Goal: Entertainment & Leisure: Consume media (video, audio)

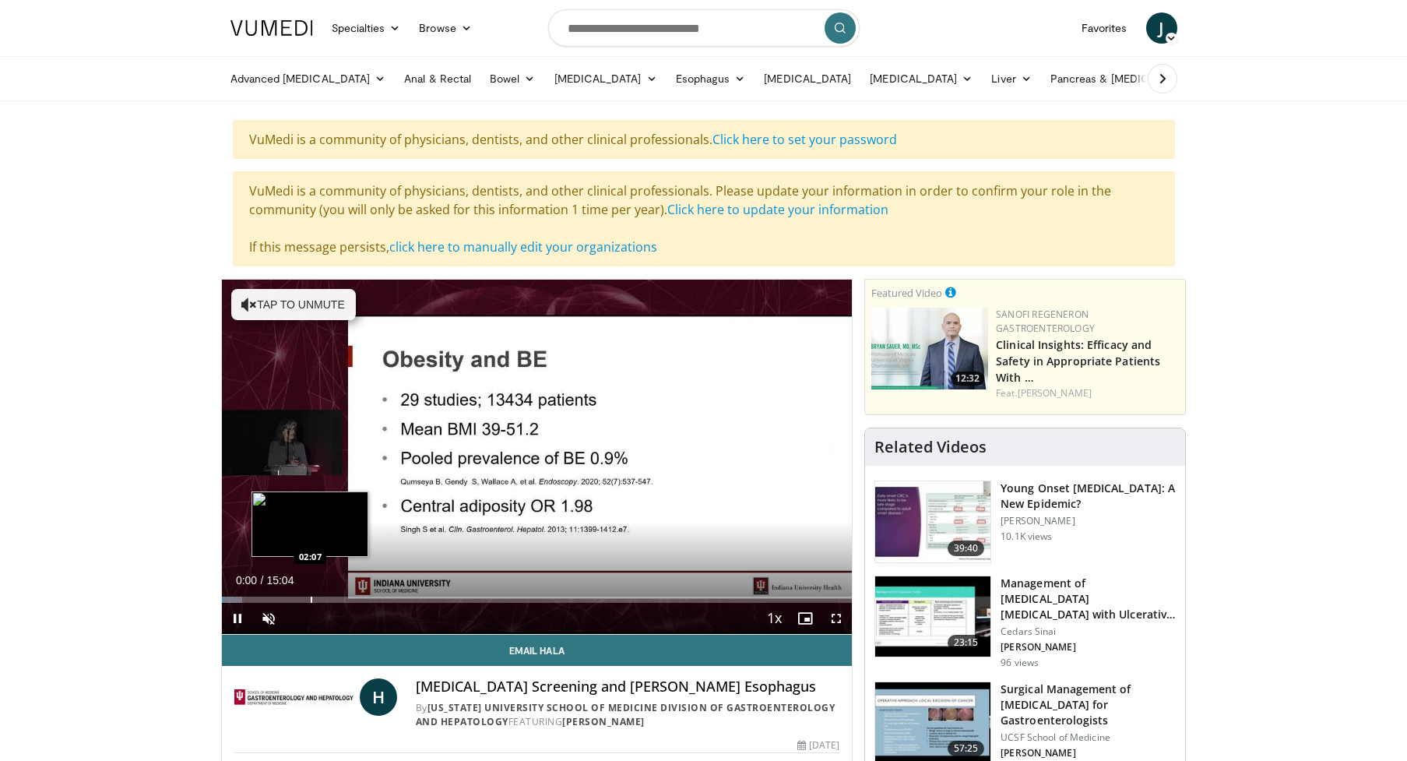
click at [312, 597] on div "Loaded : 3.29% 00:00 02:07" at bounding box center [537, 600] width 631 height 6
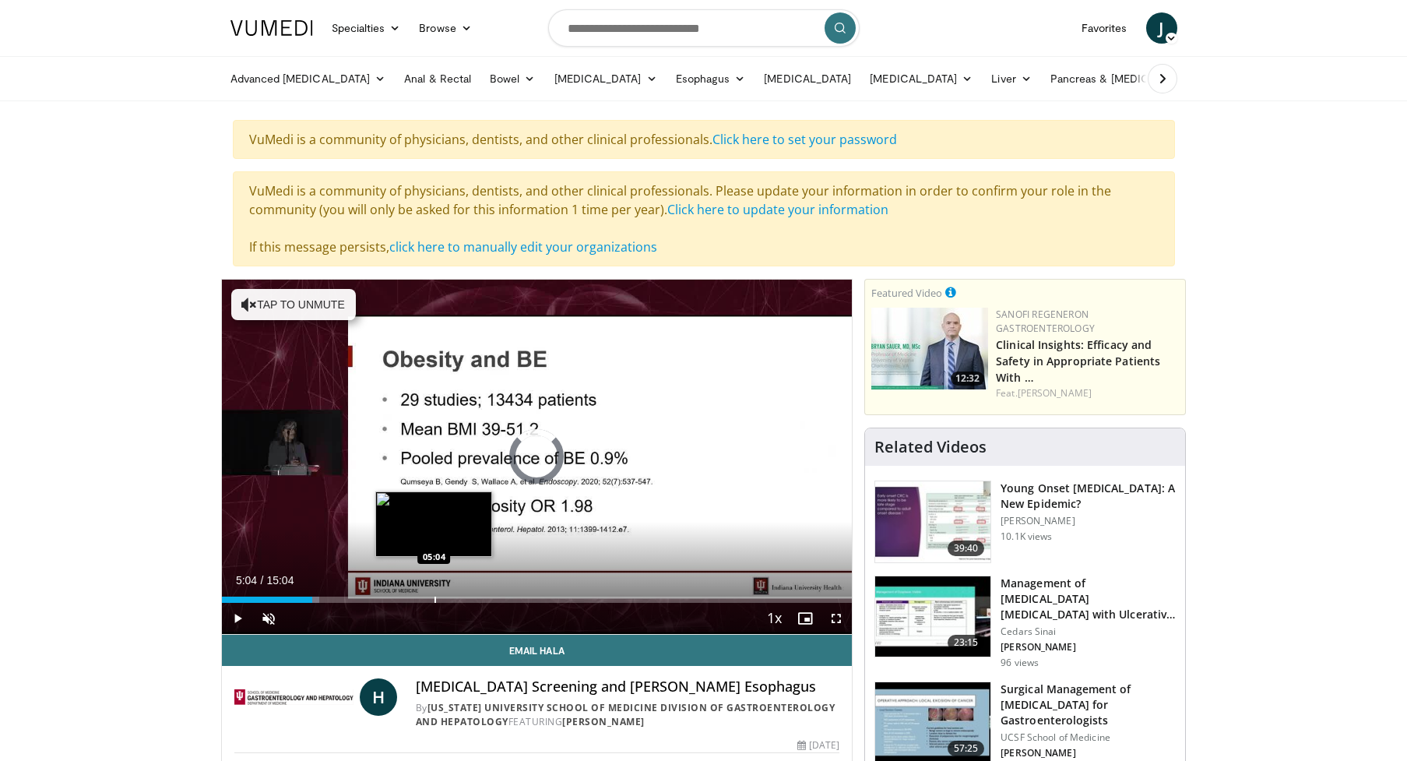
click at [435, 602] on div "Progress Bar" at bounding box center [436, 600] width 2 height 6
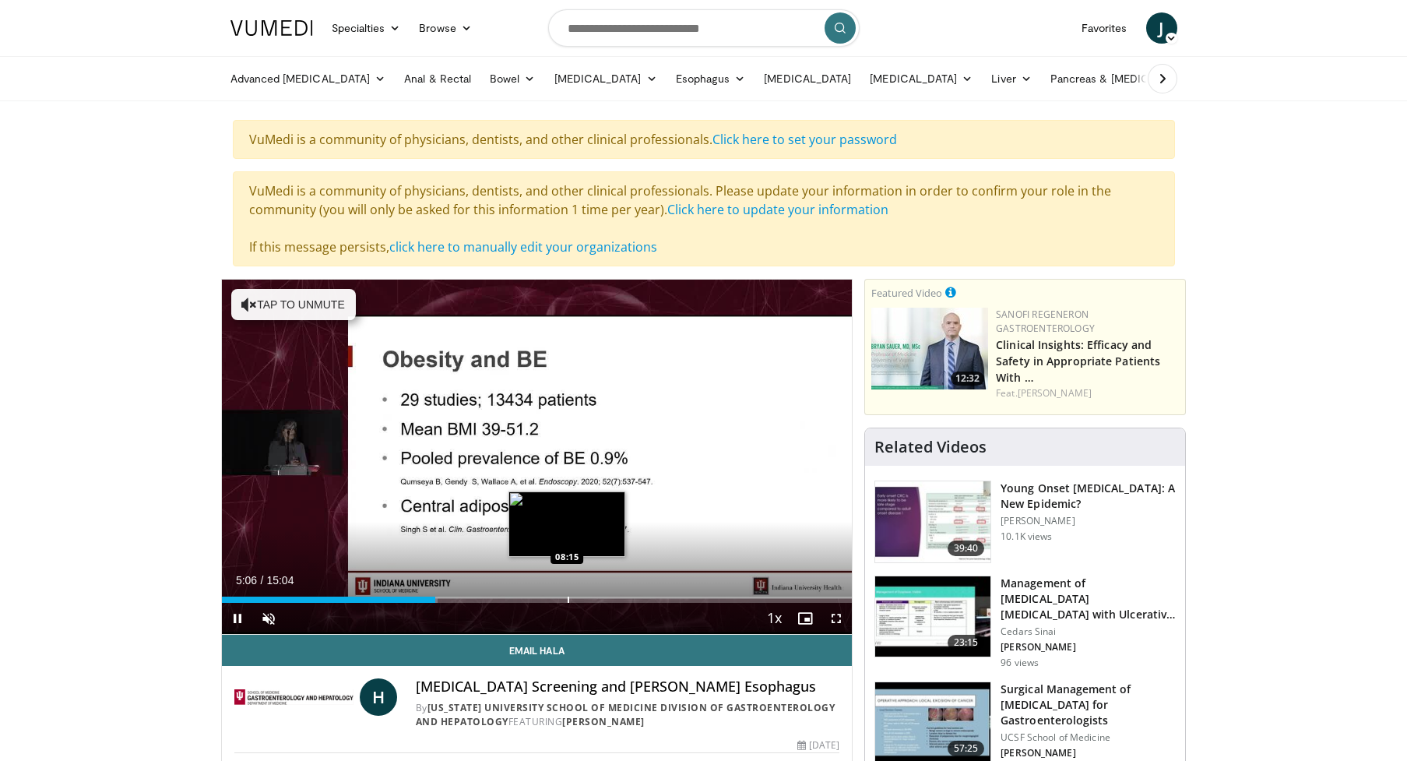
click at [568, 598] on div "Progress Bar" at bounding box center [569, 600] width 2 height 6
click at [554, 597] on div "Progress Bar" at bounding box center [555, 600] width 2 height 6
click at [577, 603] on div "Current Time 8:02 / Duration 15:04 Pause Skip Backward Skip Forward Unmute Load…" at bounding box center [537, 618] width 631 height 31
click at [580, 597] on div "Progress Bar" at bounding box center [581, 600] width 2 height 6
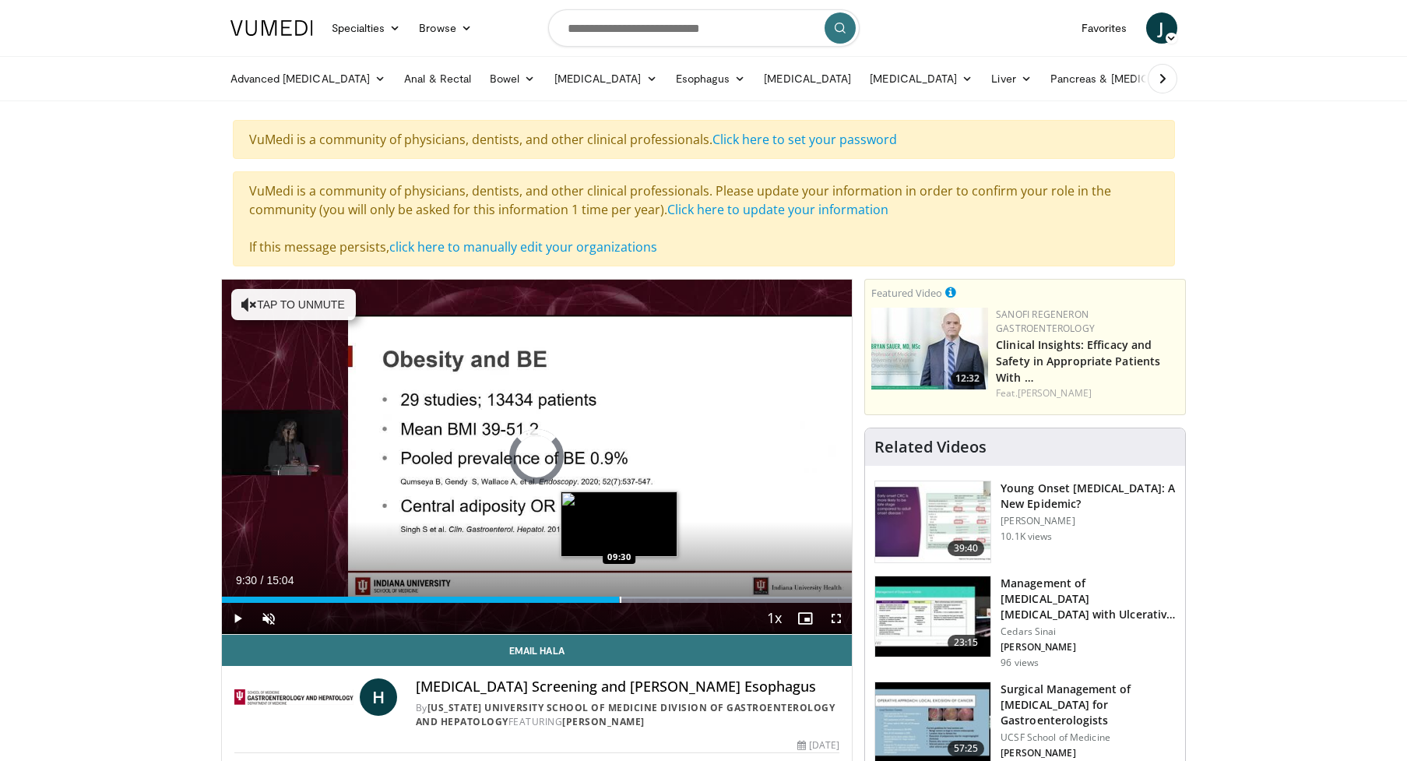
click at [620, 599] on div "Progress Bar" at bounding box center [621, 600] width 2 height 6
click at [665, 601] on div "Progress Bar" at bounding box center [666, 600] width 2 height 6
click at [635, 601] on div "Progress Bar" at bounding box center [636, 600] width 2 height 6
click at [632, 601] on div "Progress Bar" at bounding box center [633, 600] width 2 height 6
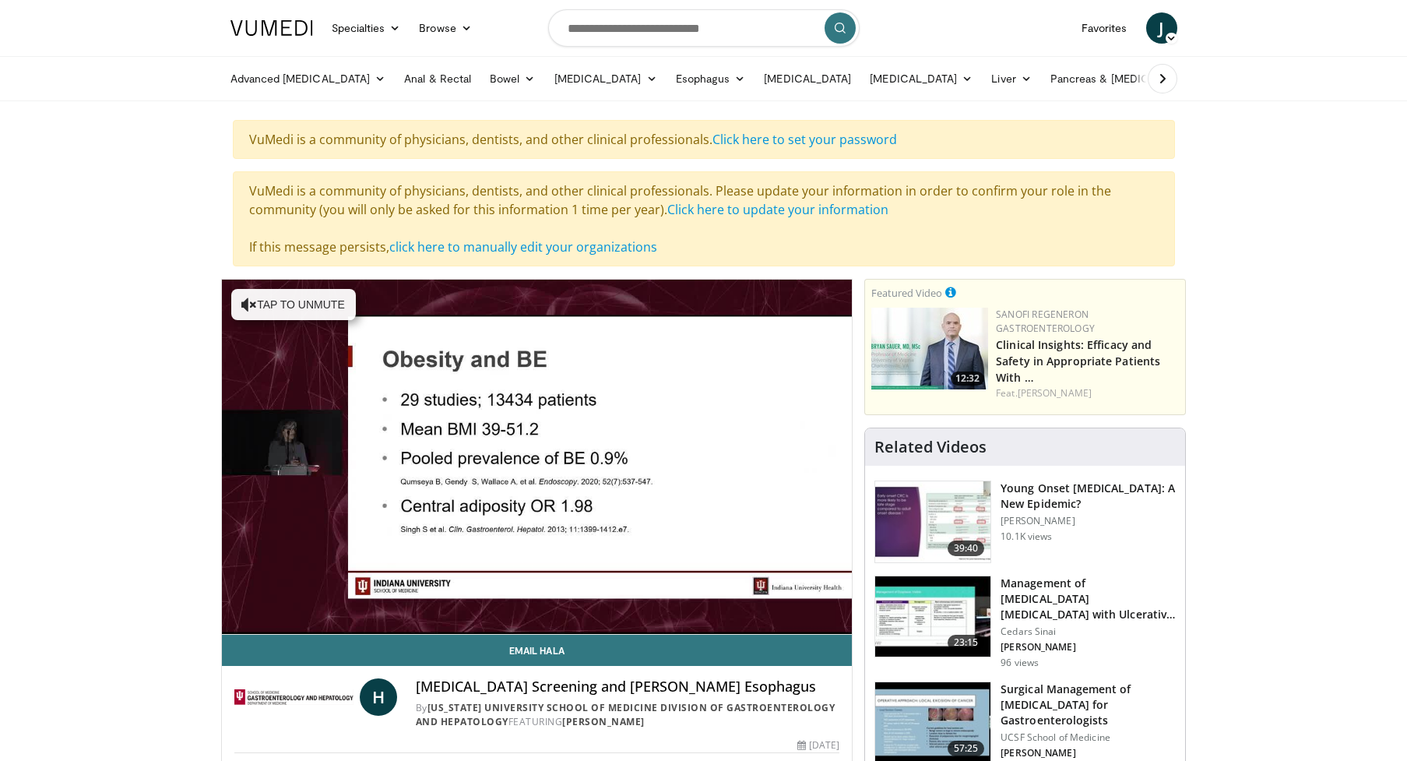
click at [625, 600] on div "10 seconds Tap to unmute" at bounding box center [537, 457] width 631 height 354
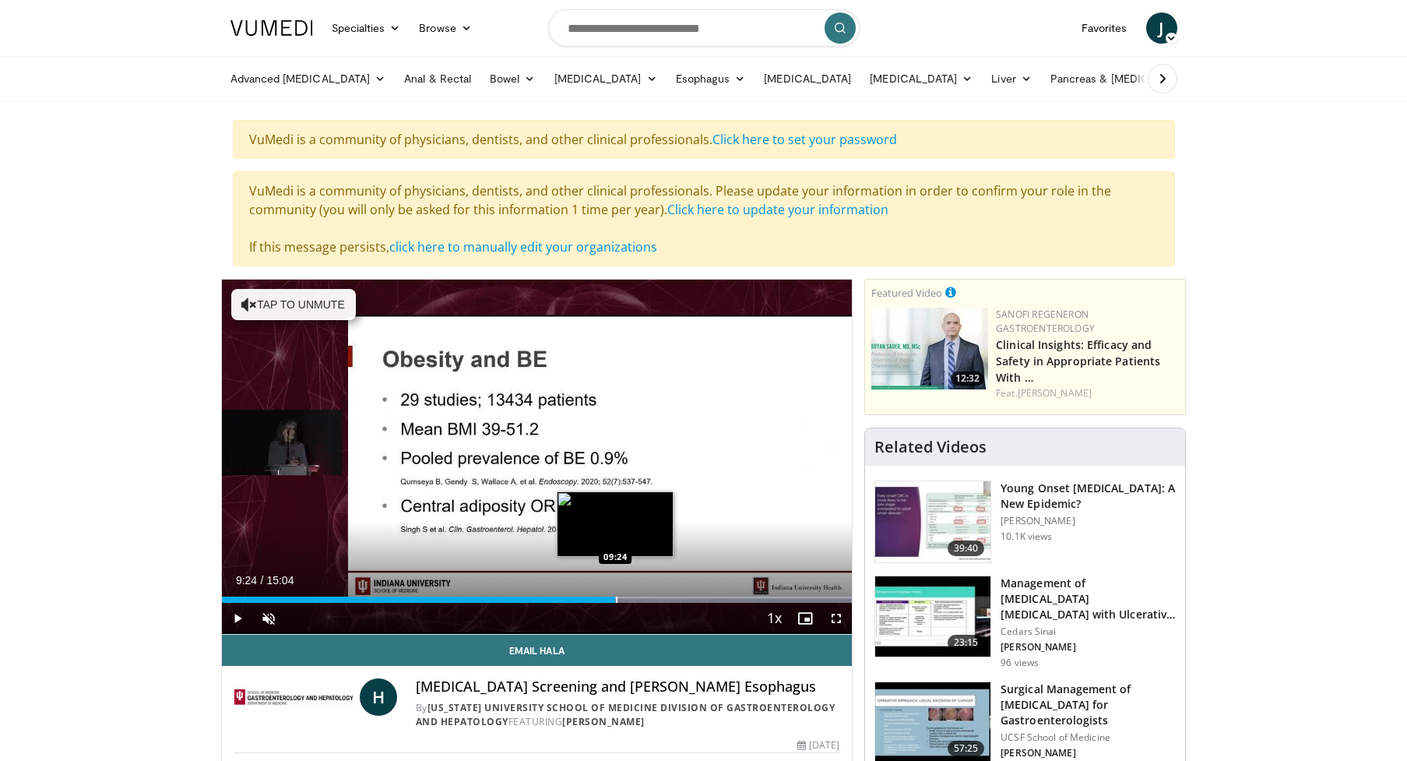
click at [616, 600] on div "Progress Bar" at bounding box center [617, 600] width 2 height 6
click at [626, 600] on div "Progress Bar" at bounding box center [627, 600] width 2 height 6
click at [622, 600] on div "Progress Bar" at bounding box center [623, 600] width 2 height 6
click at [626, 600] on div "Progress Bar" at bounding box center [627, 600] width 2 height 6
click at [635, 600] on div "Progress Bar" at bounding box center [636, 600] width 2 height 6
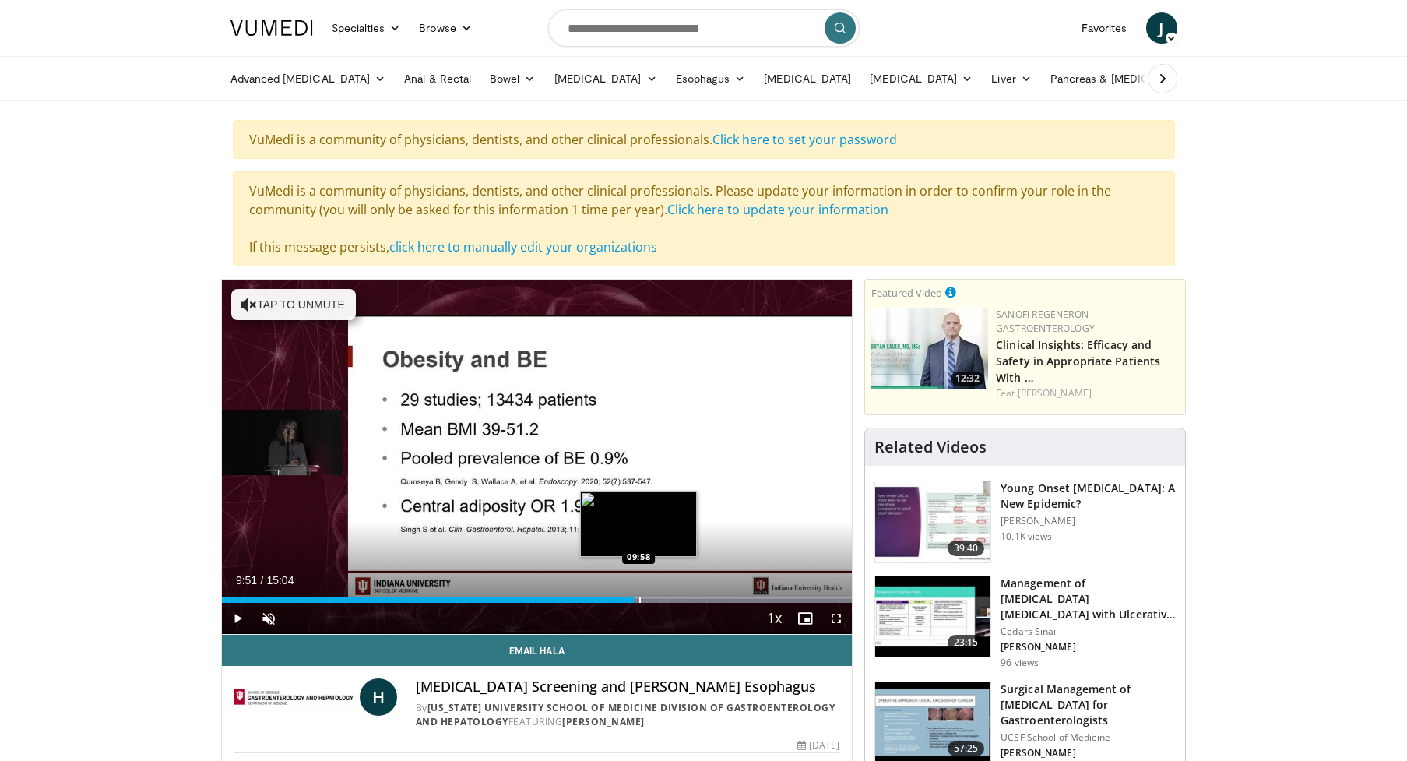
click at [639, 600] on div "Progress Bar" at bounding box center [640, 600] width 2 height 6
click at [643, 600] on div "Progress Bar" at bounding box center [644, 600] width 2 height 6
click at [650, 601] on div "Progress Bar" at bounding box center [651, 600] width 2 height 6
click at [657, 601] on div "Progress Bar" at bounding box center [658, 600] width 2 height 6
click at [662, 600] on div "Progress Bar" at bounding box center [663, 600] width 2 height 6
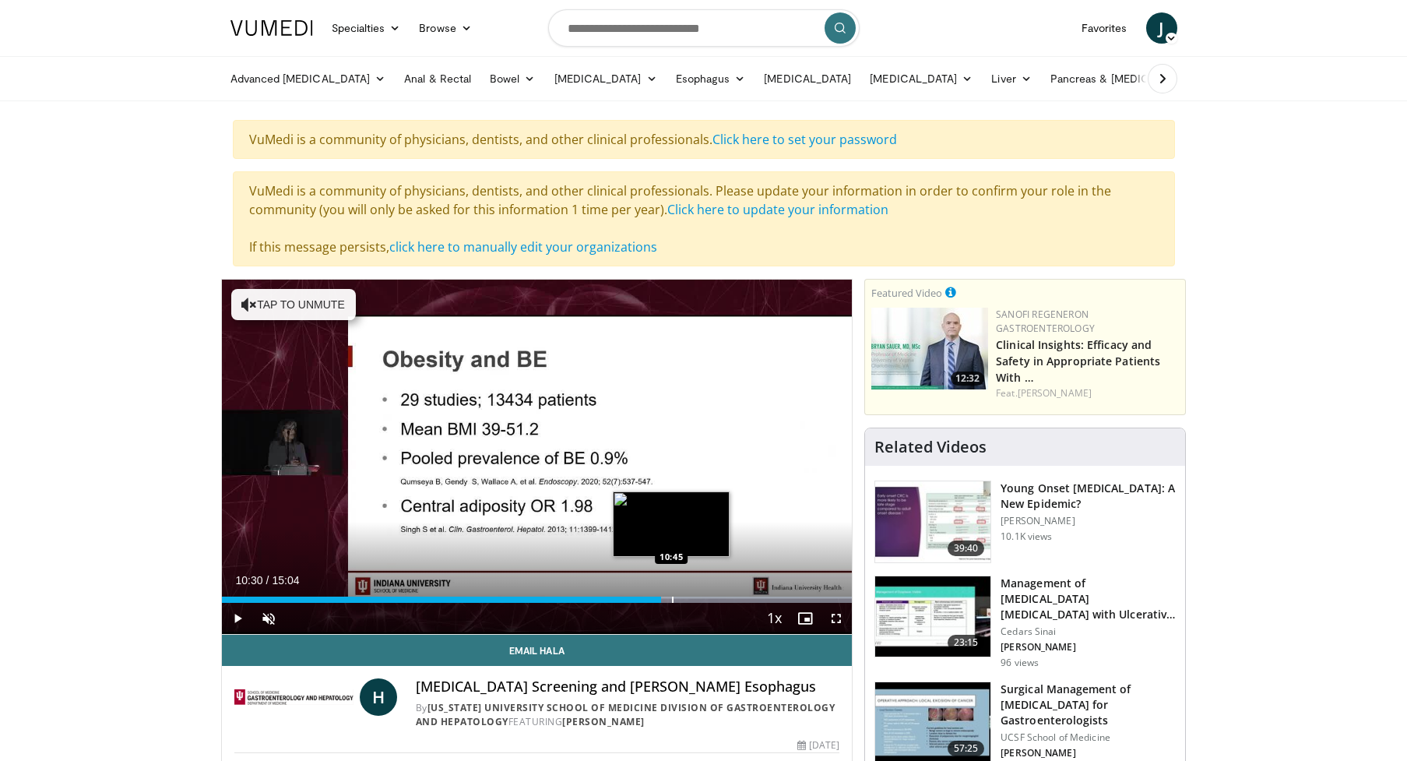
click at [672, 600] on div "Progress Bar" at bounding box center [673, 600] width 2 height 6
click at [679, 601] on div "Progress Bar" at bounding box center [680, 600] width 2 height 6
click at [688, 601] on div "Progress Bar" at bounding box center [689, 600] width 2 height 6
click at [697, 601] on div "Progress Bar" at bounding box center [698, 600] width 2 height 6
click at [708, 602] on div "Progress Bar" at bounding box center [709, 600] width 2 height 6
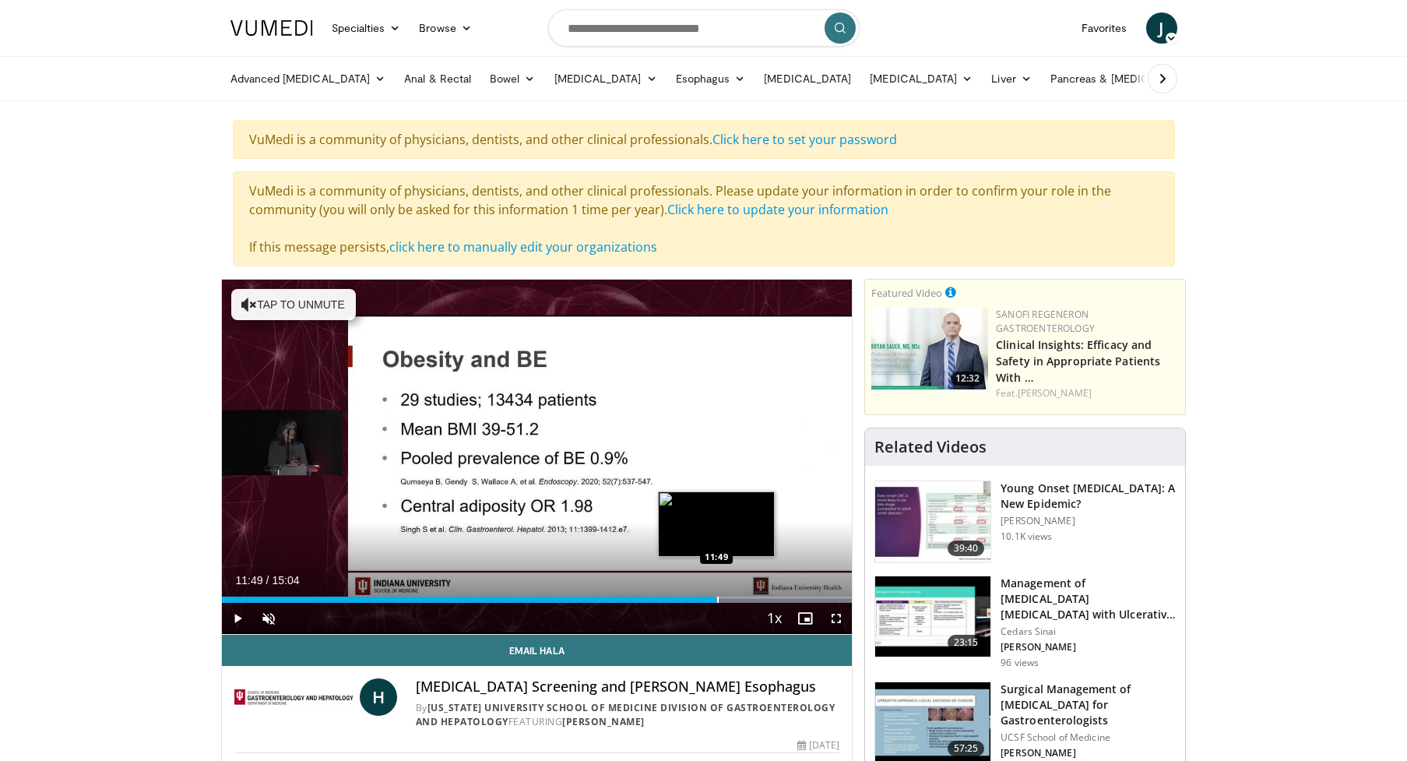
click at [717, 600] on div "Progress Bar" at bounding box center [718, 600] width 2 height 6
click at [733, 600] on div "Progress Bar" at bounding box center [734, 600] width 2 height 6
click at [742, 600] on div "Progress Bar" at bounding box center [743, 600] width 2 height 6
click at [759, 601] on div "Progress Bar" at bounding box center [760, 600] width 2 height 6
click at [0, 0] on div "Progress Bar" at bounding box center [0, 0] width 0 height 0
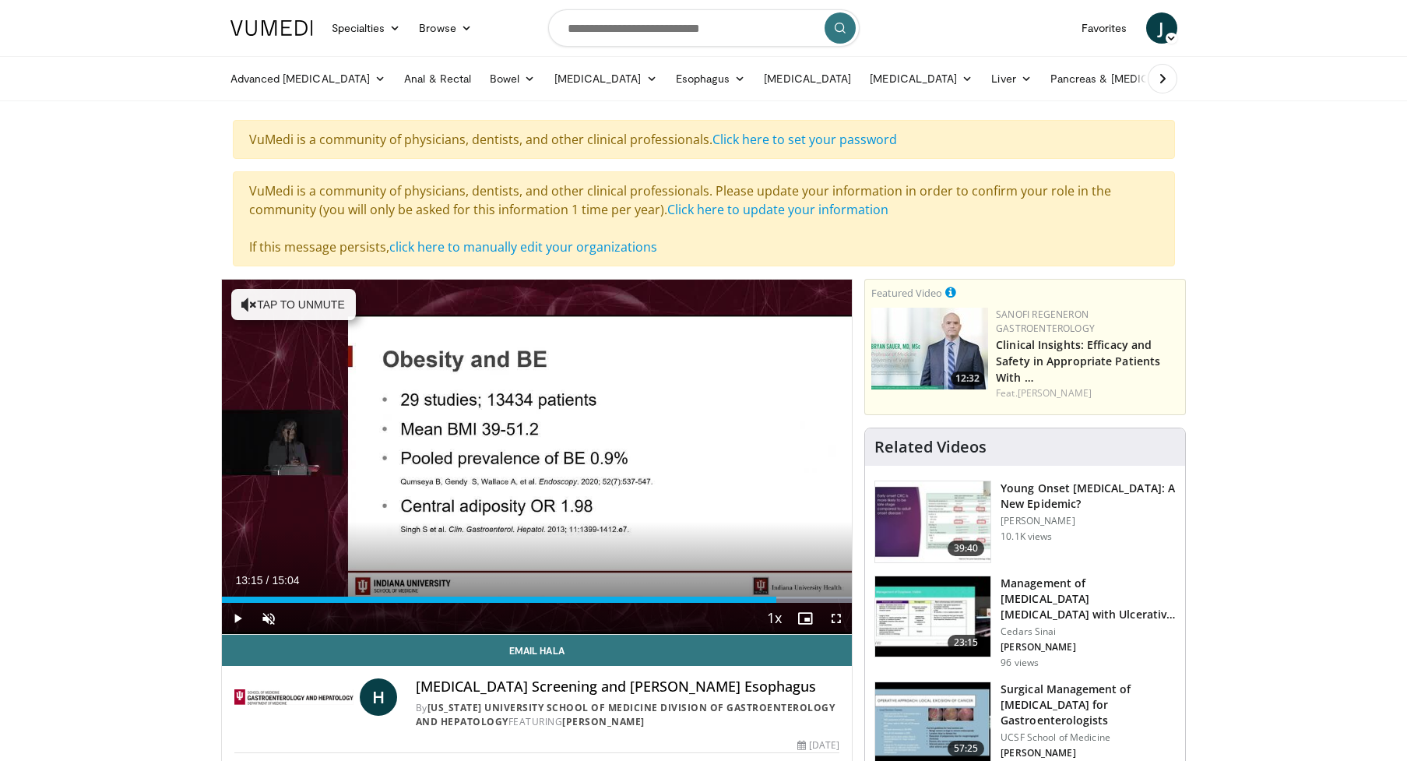
click at [794, 603] on span "Video Player" at bounding box center [805, 618] width 31 height 31
click at [797, 599] on div "Progress Bar" at bounding box center [798, 600] width 2 height 6
click at [803, 598] on div "Progress Bar" at bounding box center [804, 600] width 2 height 6
click at [813, 598] on div "Progress Bar" at bounding box center [814, 600] width 2 height 6
click at [807, 618] on span "Video Player" at bounding box center [805, 618] width 31 height 31
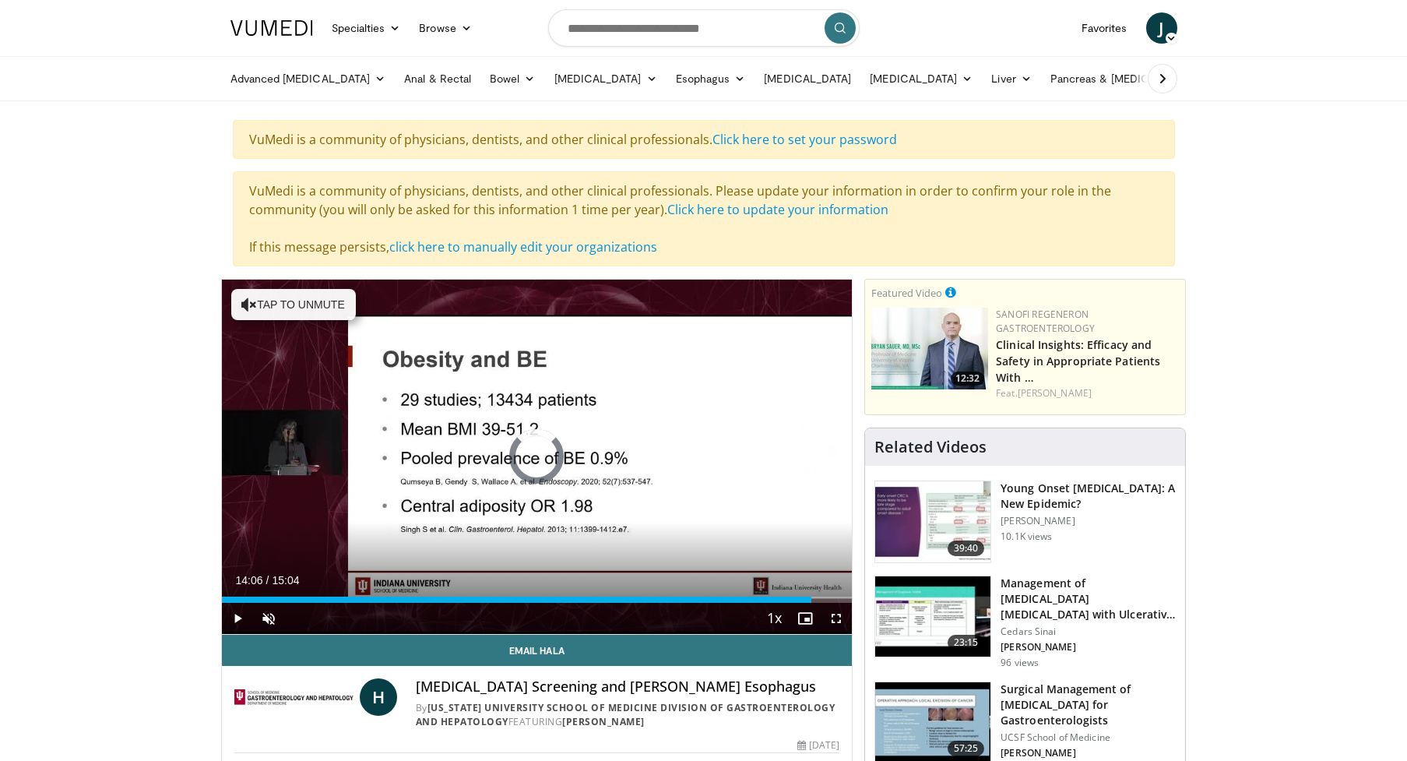
click at [825, 598] on div "Progress Bar" at bounding box center [826, 600] width 2 height 6
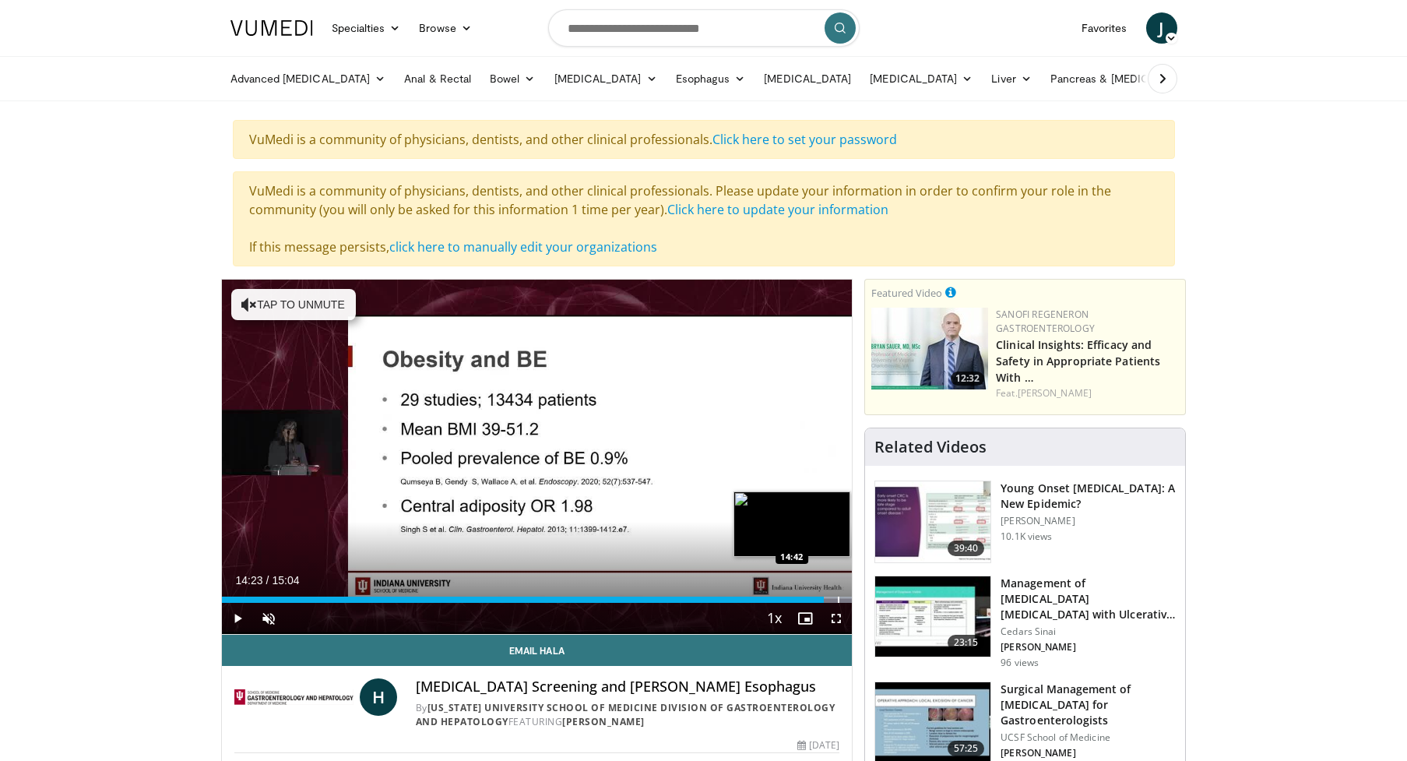
click at [838, 599] on div "Progress Bar" at bounding box center [839, 600] width 2 height 6
